Goal: Task Accomplishment & Management: Complete application form

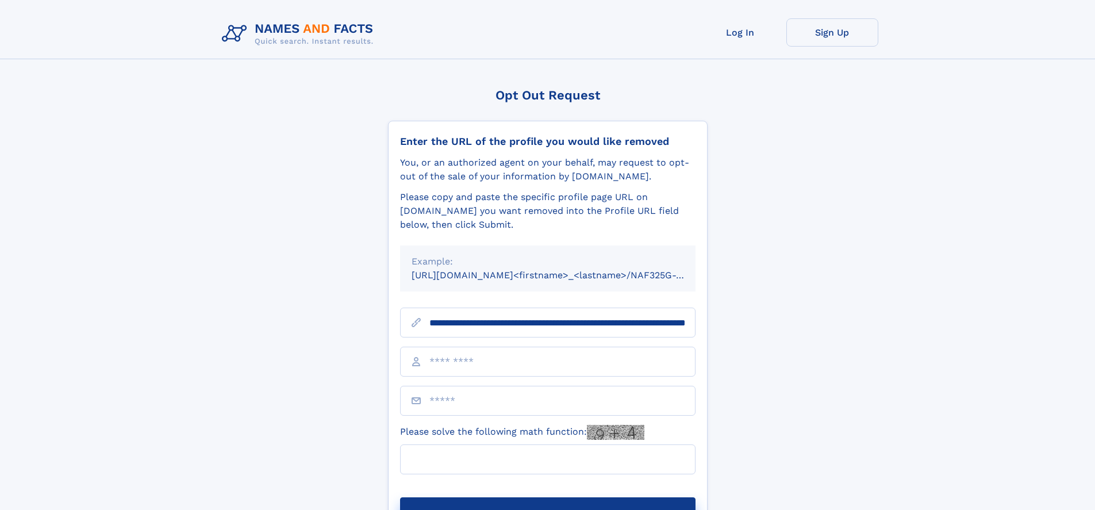
scroll to position [0, 122]
type input "**********"
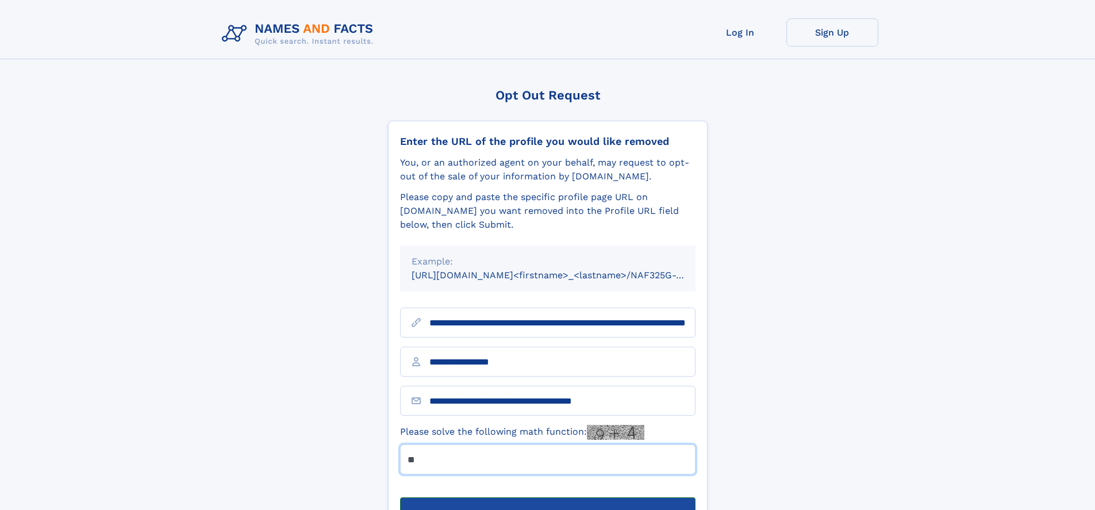
type input "**"
click at [547, 497] on button "Submit Opt Out Request" at bounding box center [547, 515] width 295 height 37
